Goal: Transaction & Acquisition: Obtain resource

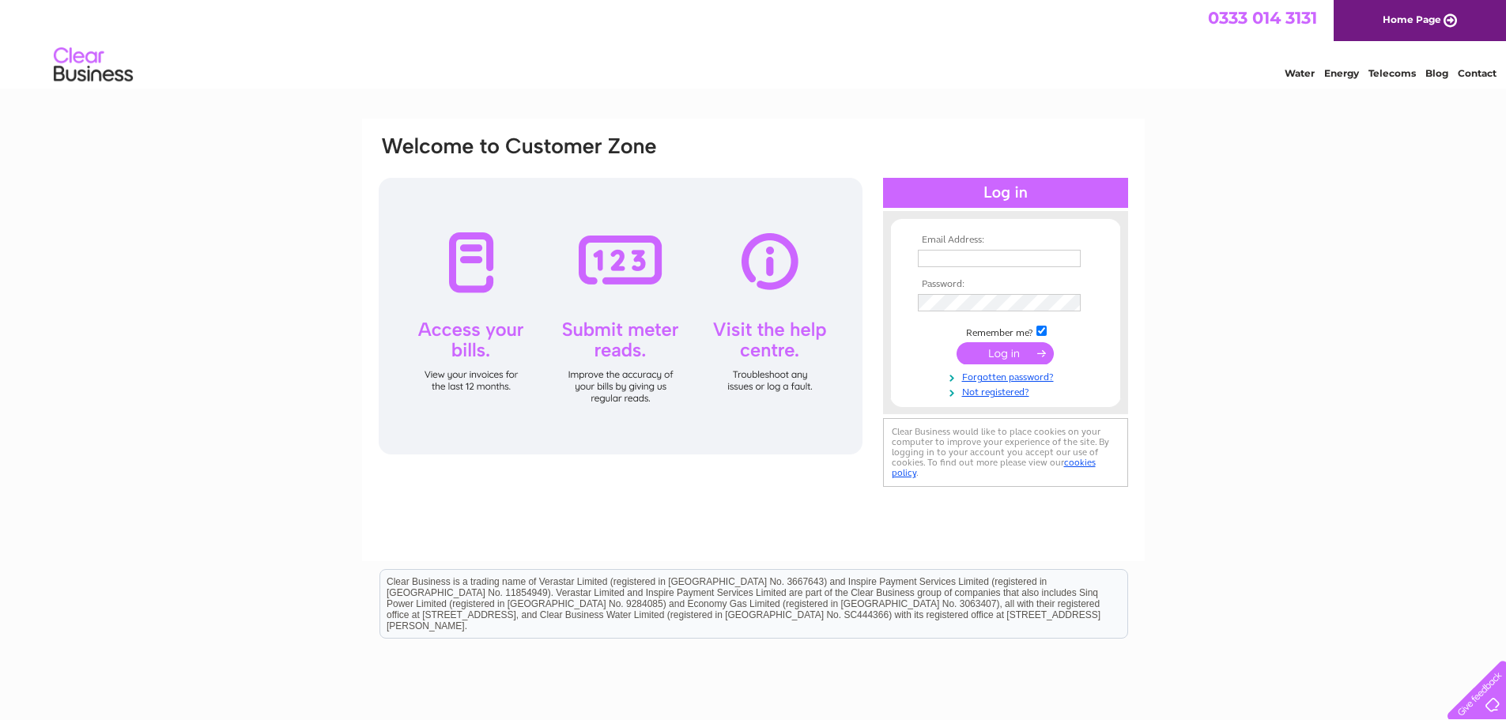
type input "[EMAIL_ADDRESS][DOMAIN_NAME]"
click at [1016, 353] on input "submit" at bounding box center [1004, 353] width 97 height 22
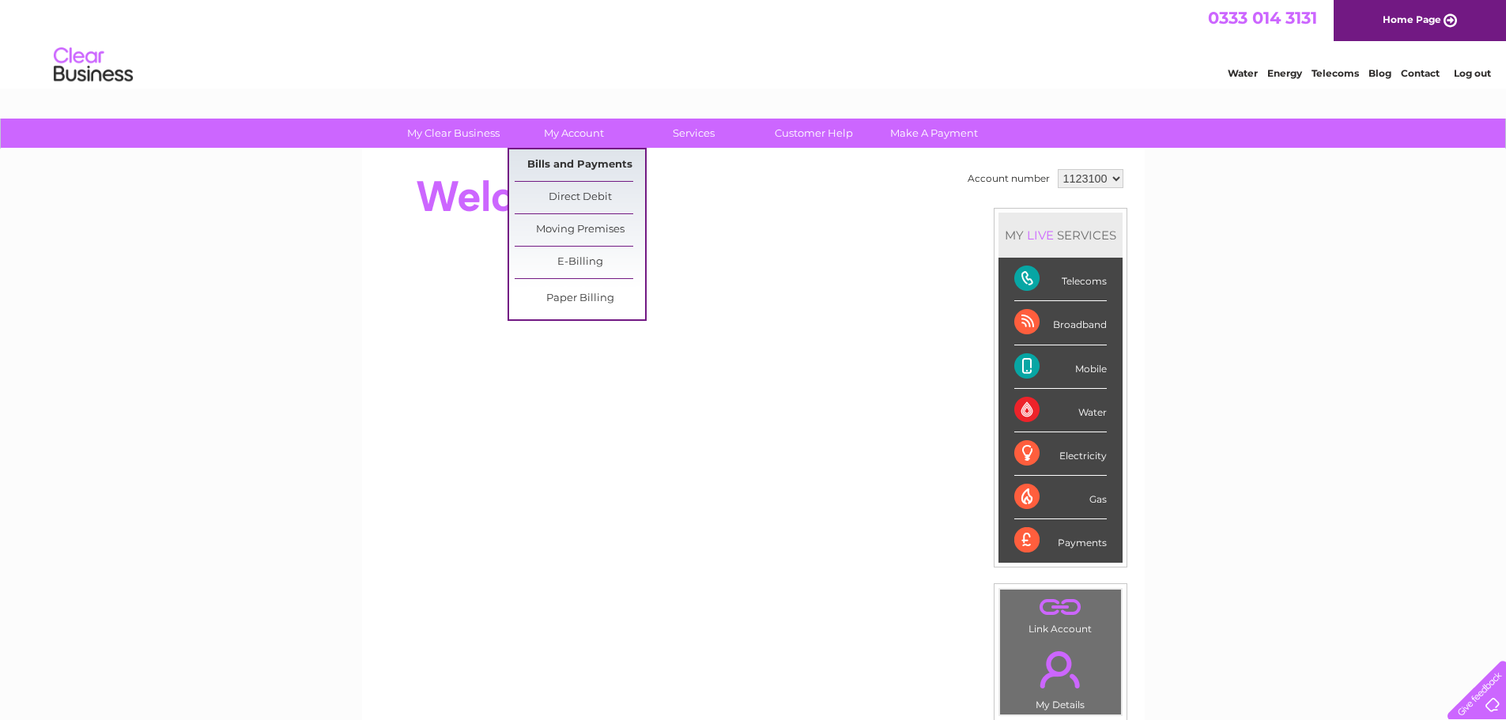
click at [579, 161] on link "Bills and Payments" at bounding box center [580, 165] width 130 height 32
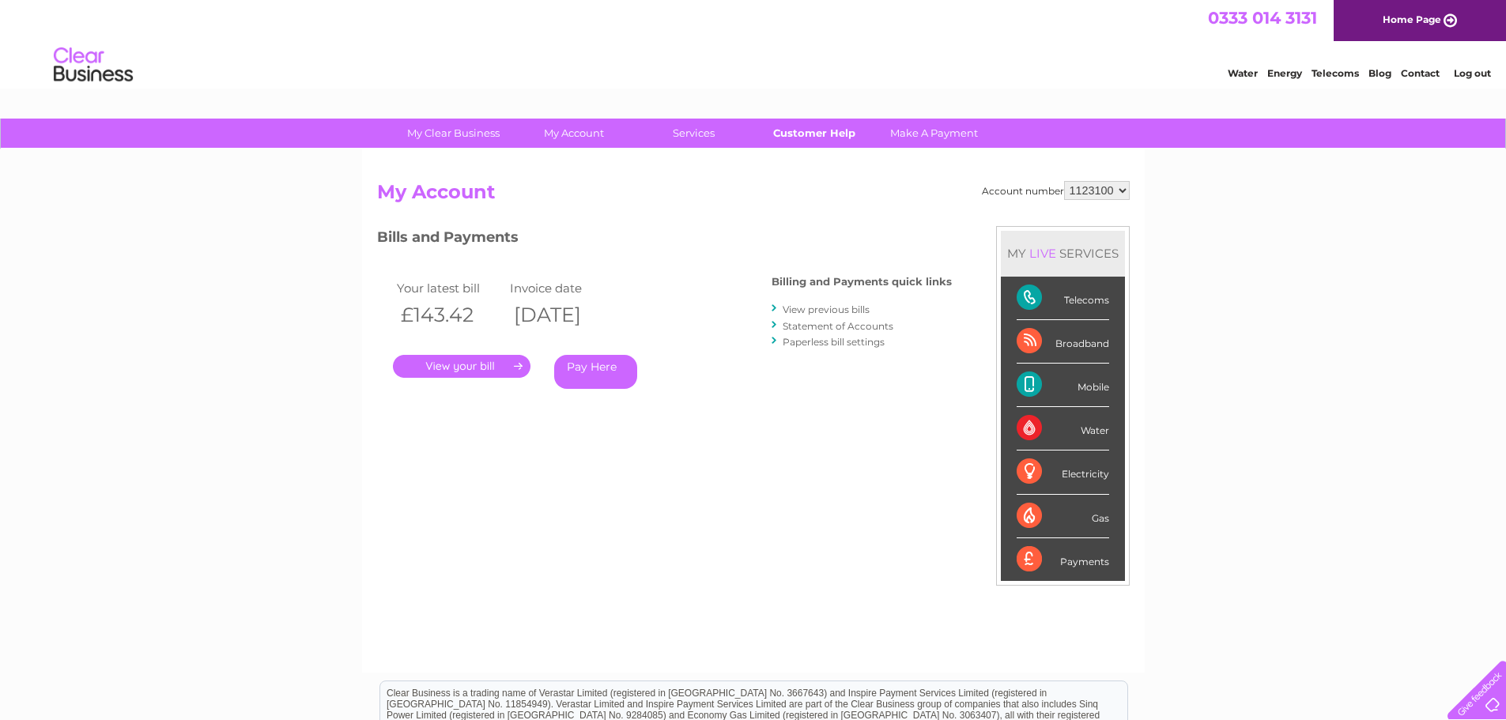
click at [817, 134] on link "Customer Help" at bounding box center [814, 133] width 130 height 29
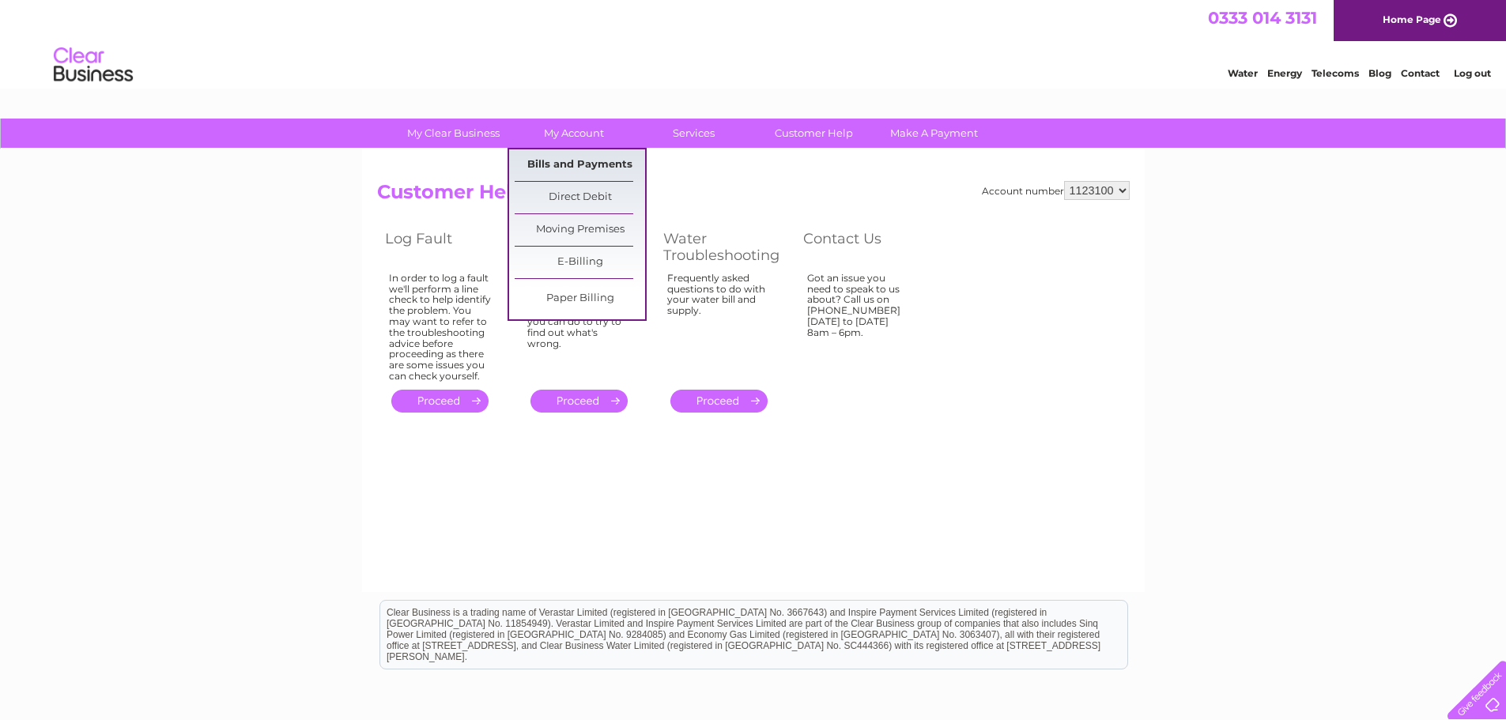
click at [595, 162] on link "Bills and Payments" at bounding box center [580, 165] width 130 height 32
click at [594, 163] on link "Bills and Payments" at bounding box center [580, 165] width 130 height 32
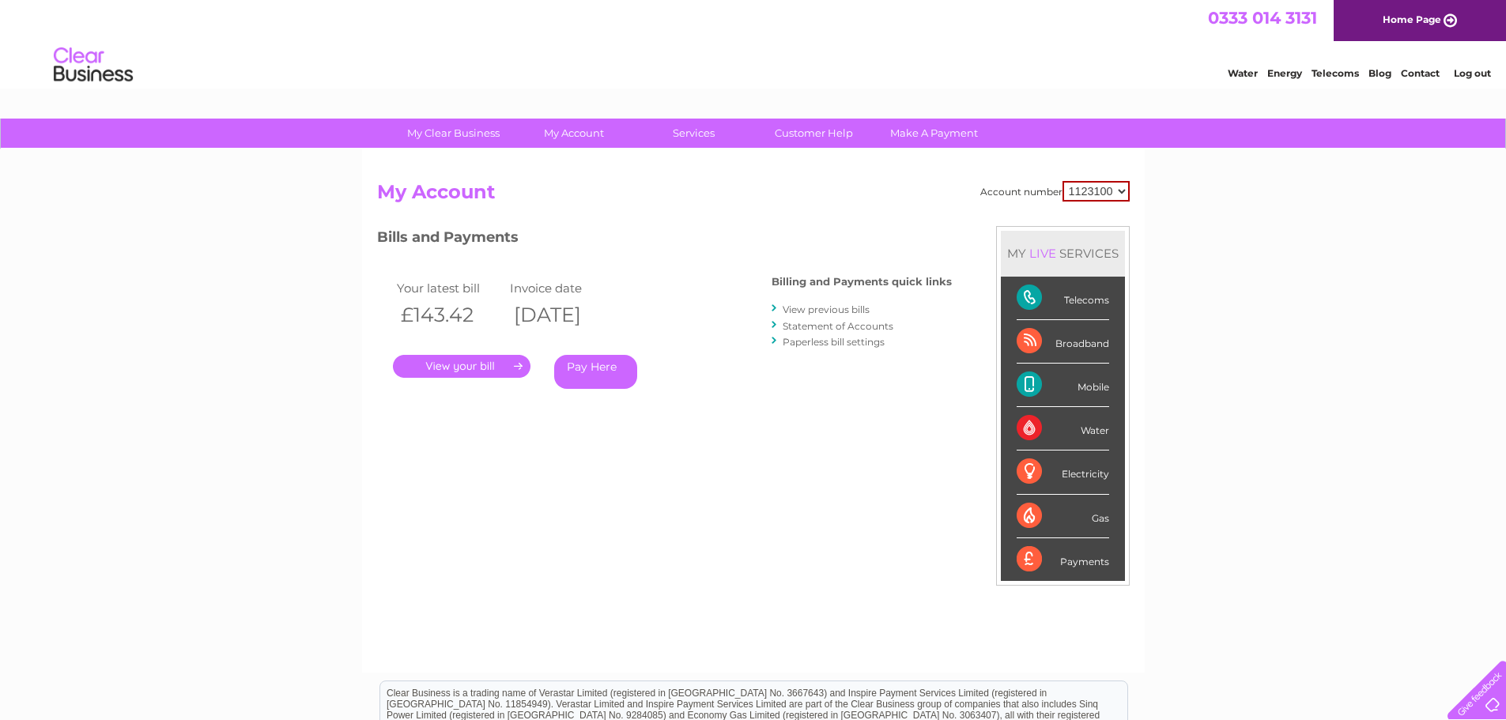
click at [1122, 192] on select "1123100" at bounding box center [1095, 191] width 67 height 21
click at [483, 365] on link "." at bounding box center [462, 366] width 138 height 23
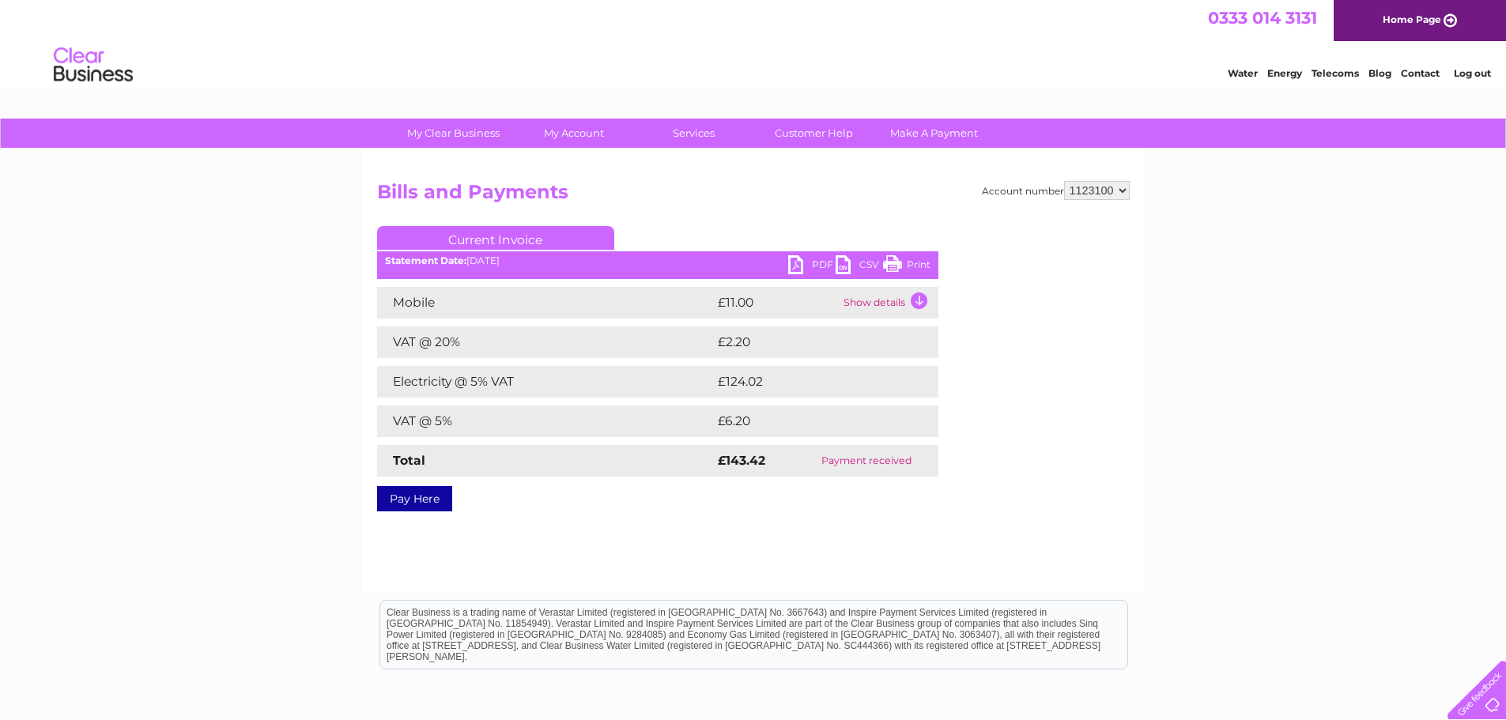
drag, startPoint x: 891, startPoint y: 264, endPoint x: 1236, endPoint y: 28, distance: 418.1
click at [891, 264] on link "Print" at bounding box center [906, 266] width 47 height 23
click at [893, 262] on link "Print" at bounding box center [906, 266] width 47 height 23
click at [791, 262] on link "PDF" at bounding box center [811, 266] width 47 height 23
